Goal: Information Seeking & Learning: Learn about a topic

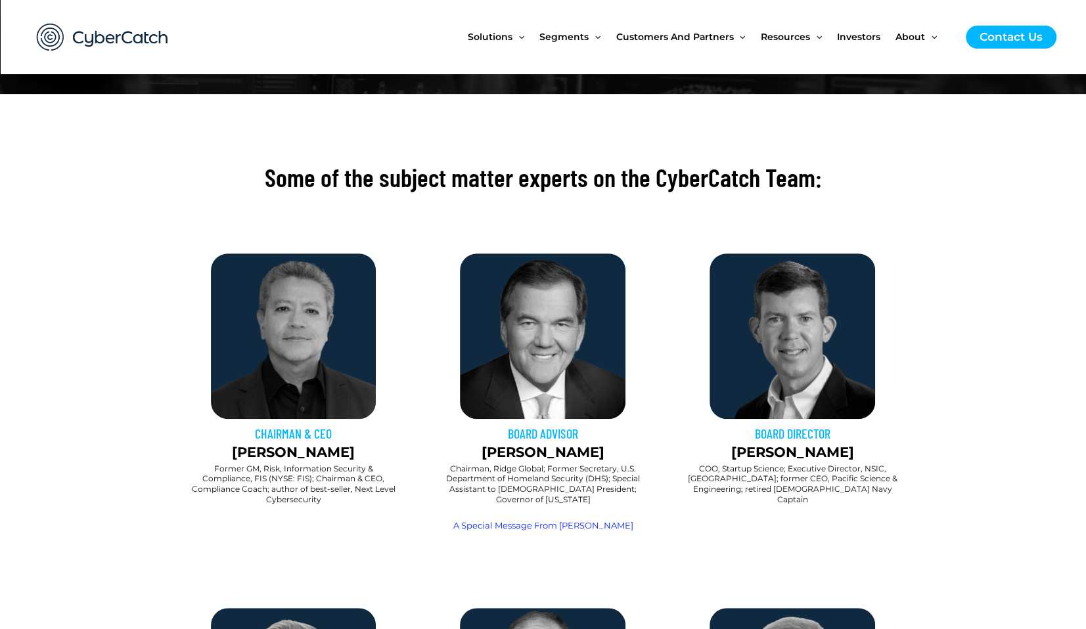
click at [313, 367] on img at bounding box center [294, 337] width 166 height 166
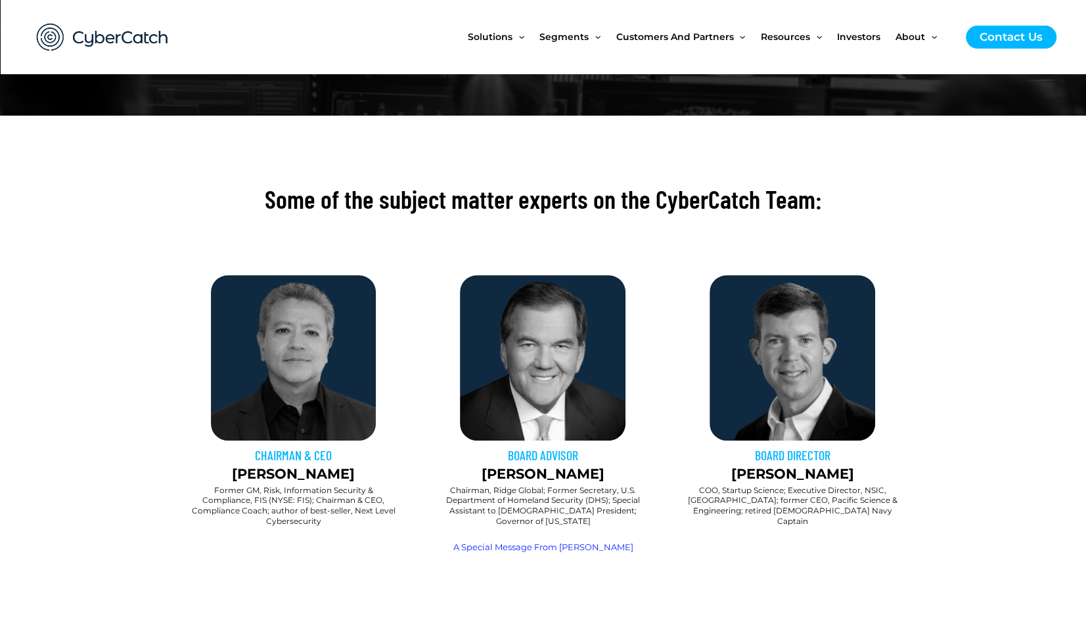
scroll to position [131, 0]
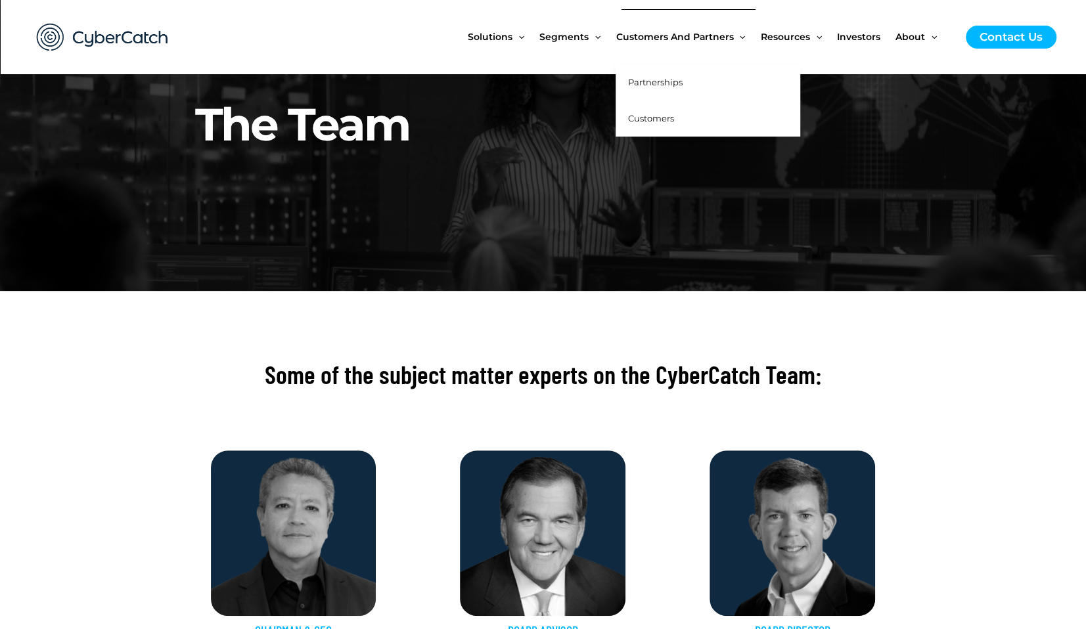
click at [657, 114] on span "Customers" at bounding box center [650, 118] width 46 height 11
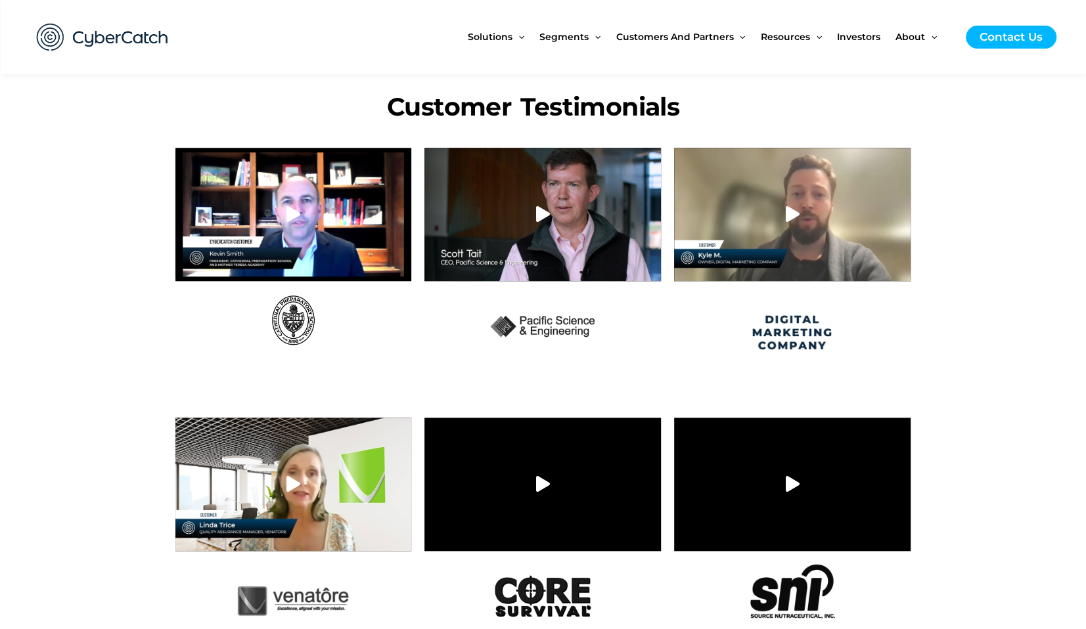
scroll to position [591, 0]
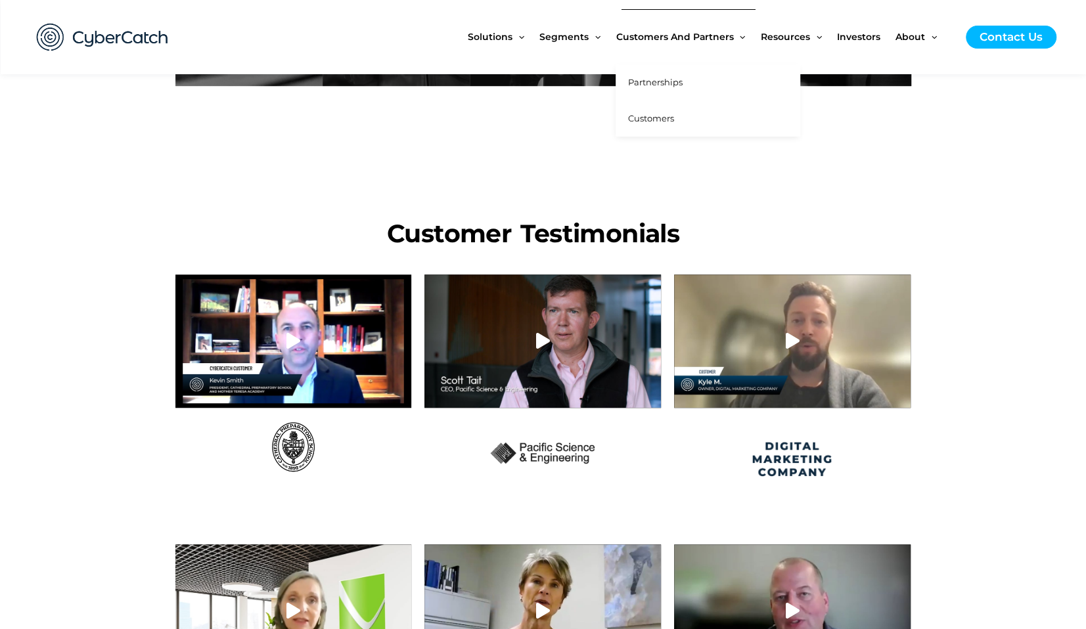
click at [662, 76] on link "Partnerships" at bounding box center [708, 82] width 185 height 36
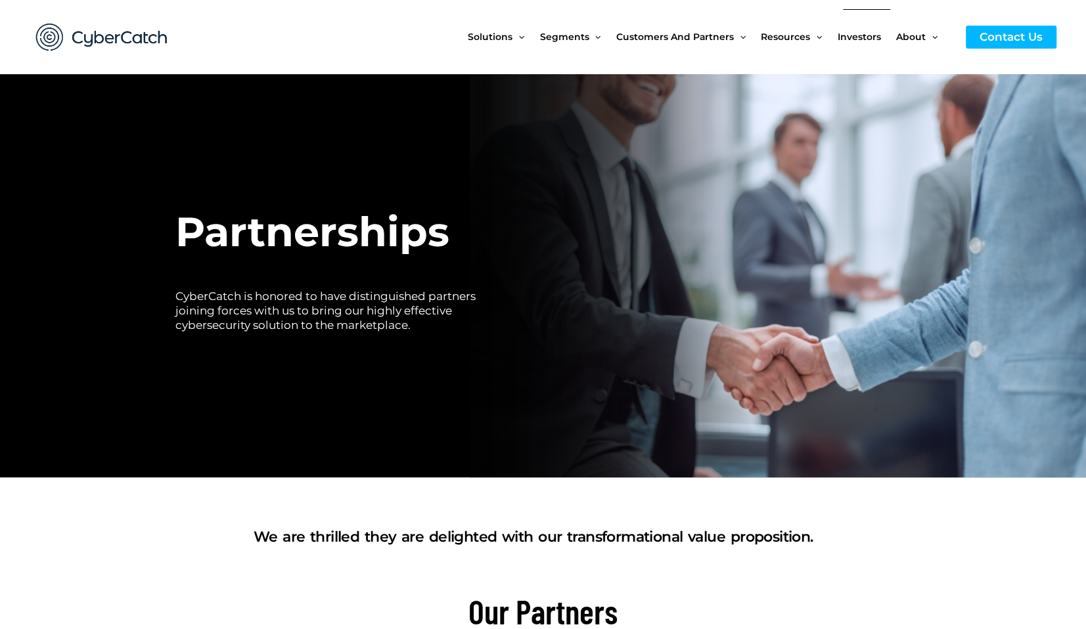
click at [870, 35] on span "Investors" at bounding box center [859, 36] width 43 height 55
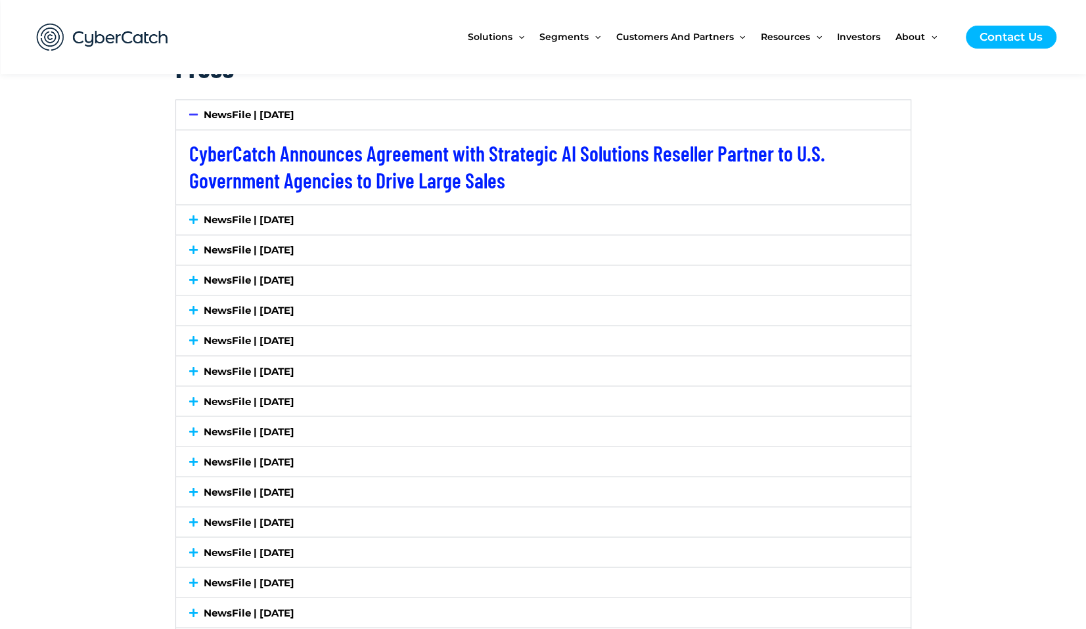
scroll to position [1314, 0]
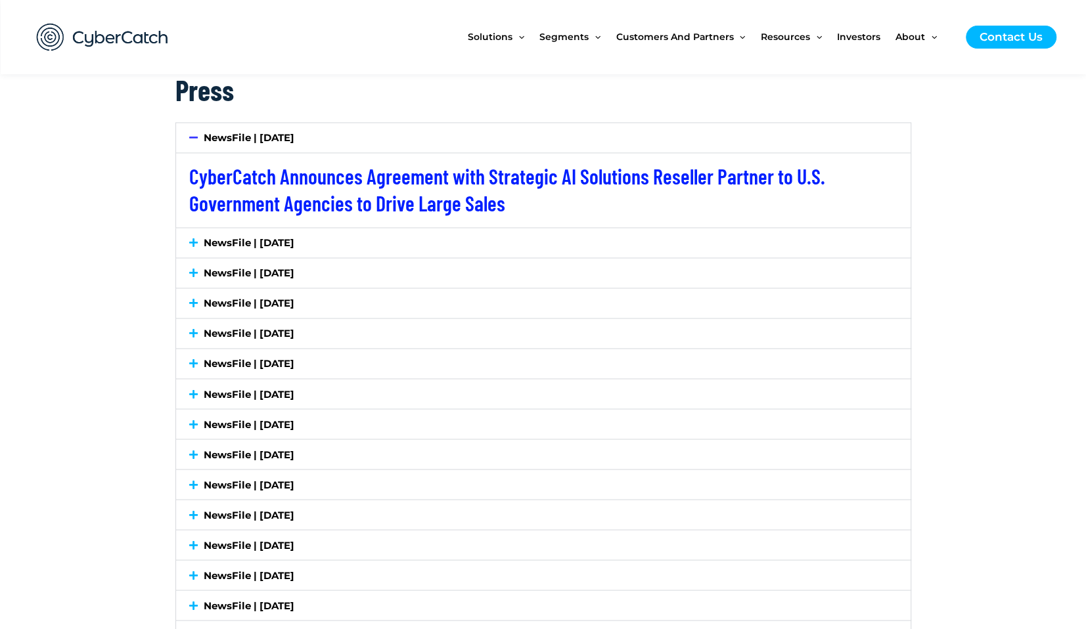
click at [195, 244] on icon at bounding box center [193, 243] width 9 height 10
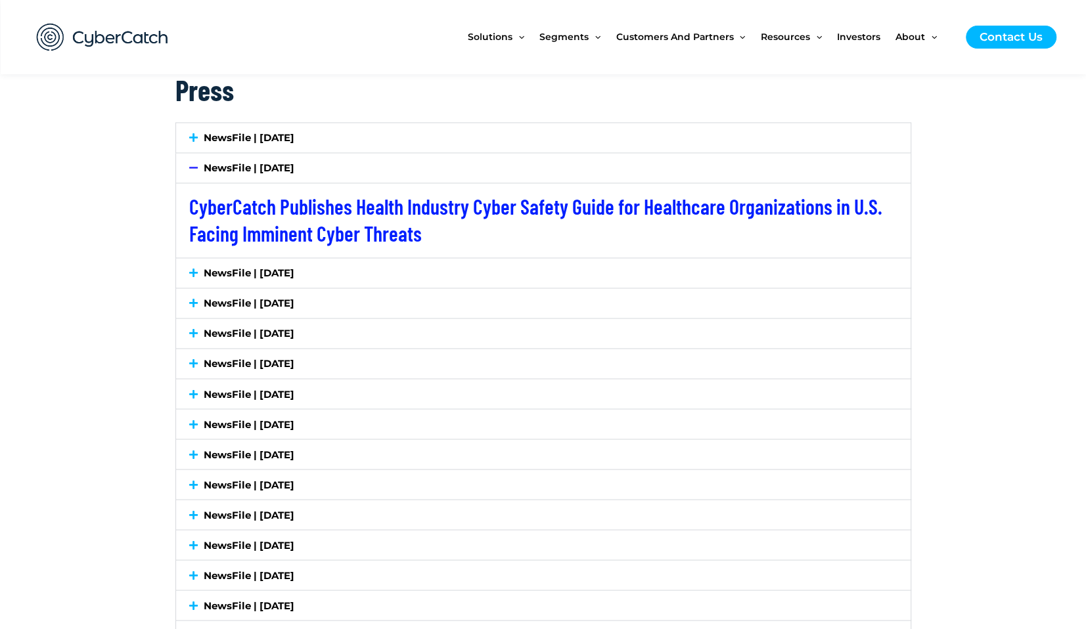
click at [191, 263] on div "NewsFile | July 2, 2025" at bounding box center [543, 273] width 735 height 30
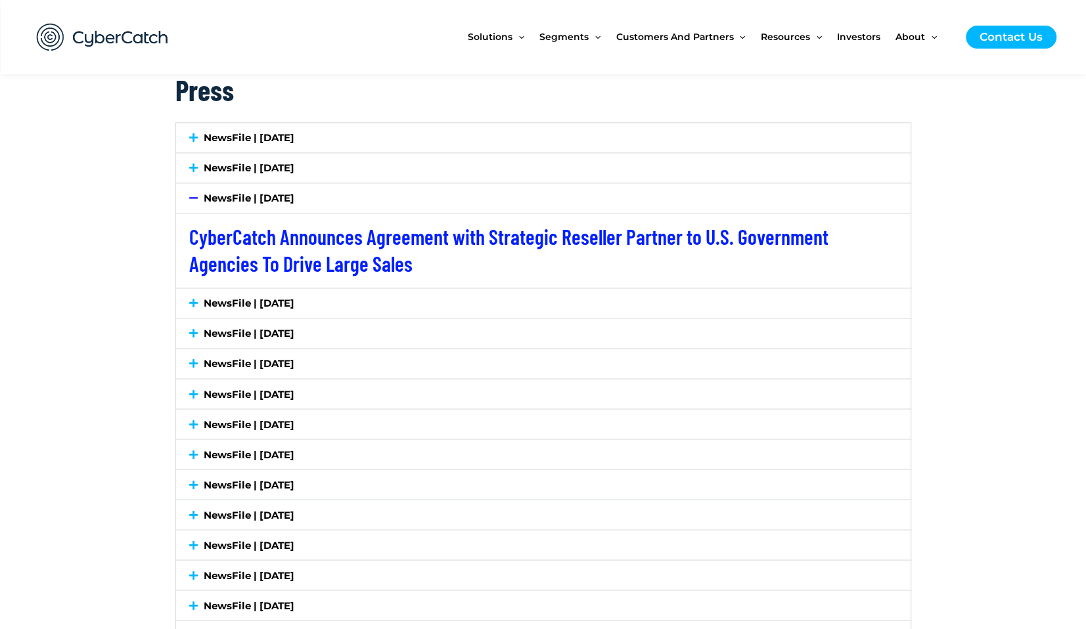
click at [194, 138] on icon at bounding box center [193, 138] width 9 height 10
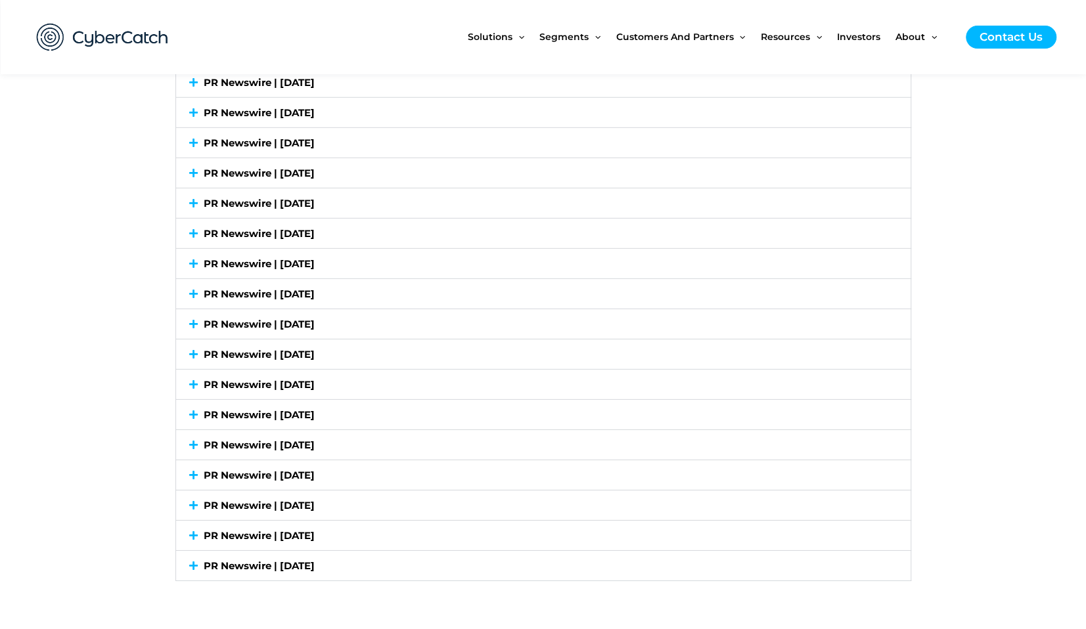
scroll to position [3025, 0]
